Goal: Transaction & Acquisition: Purchase product/service

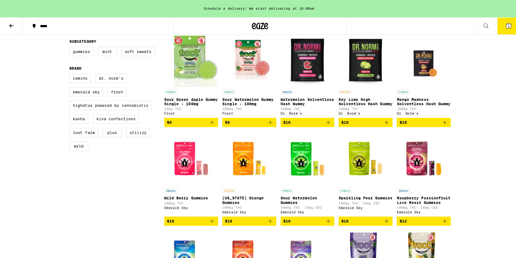
scroll to position [242, 0]
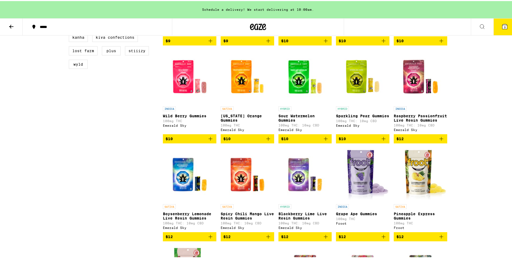
click at [324, 142] on button "$10" at bounding box center [306, 137] width 54 height 9
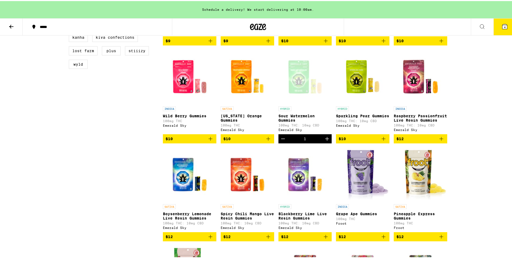
click at [496, 27] on button "4" at bounding box center [505, 25] width 23 height 17
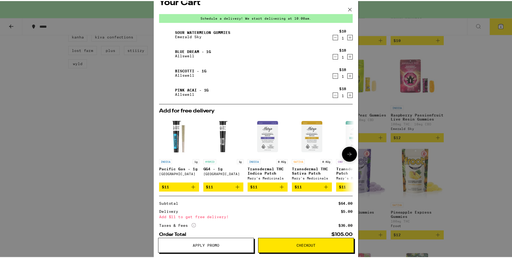
scroll to position [42, 0]
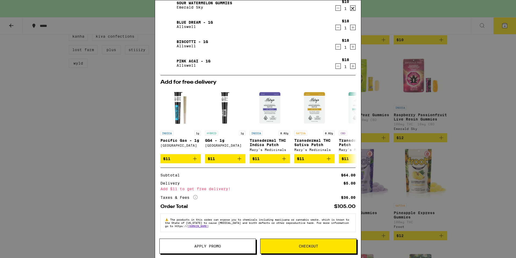
click at [38, 167] on div "Your Cart Schedule a delivery! We start delivering at 10:00am. Sour Watermelon …" at bounding box center [258, 129] width 516 height 258
